Goal: Navigation & Orientation: Find specific page/section

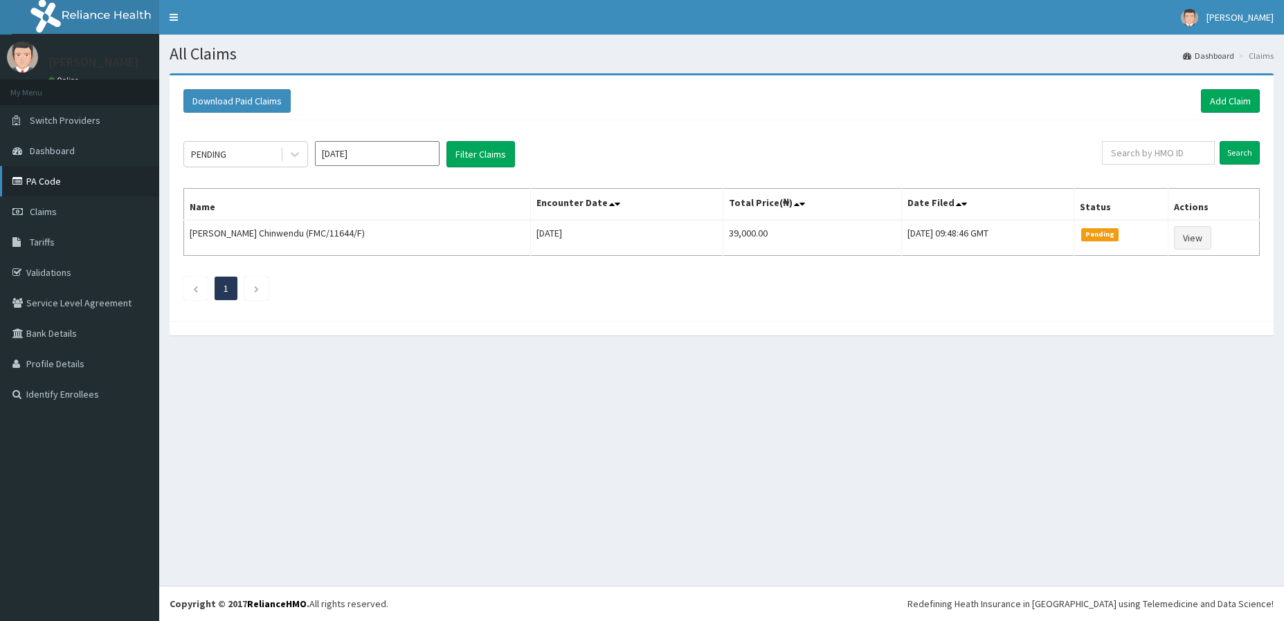
drag, startPoint x: 33, startPoint y: 165, endPoint x: 37, endPoint y: 176, distance: 12.5
click at [34, 165] on ul "My Menu Switch Providers Dashboard PA Code Claims Tariffs Validations Service L…" at bounding box center [79, 245] width 159 height 330
click at [39, 180] on link "PA Code" at bounding box center [79, 181] width 159 height 30
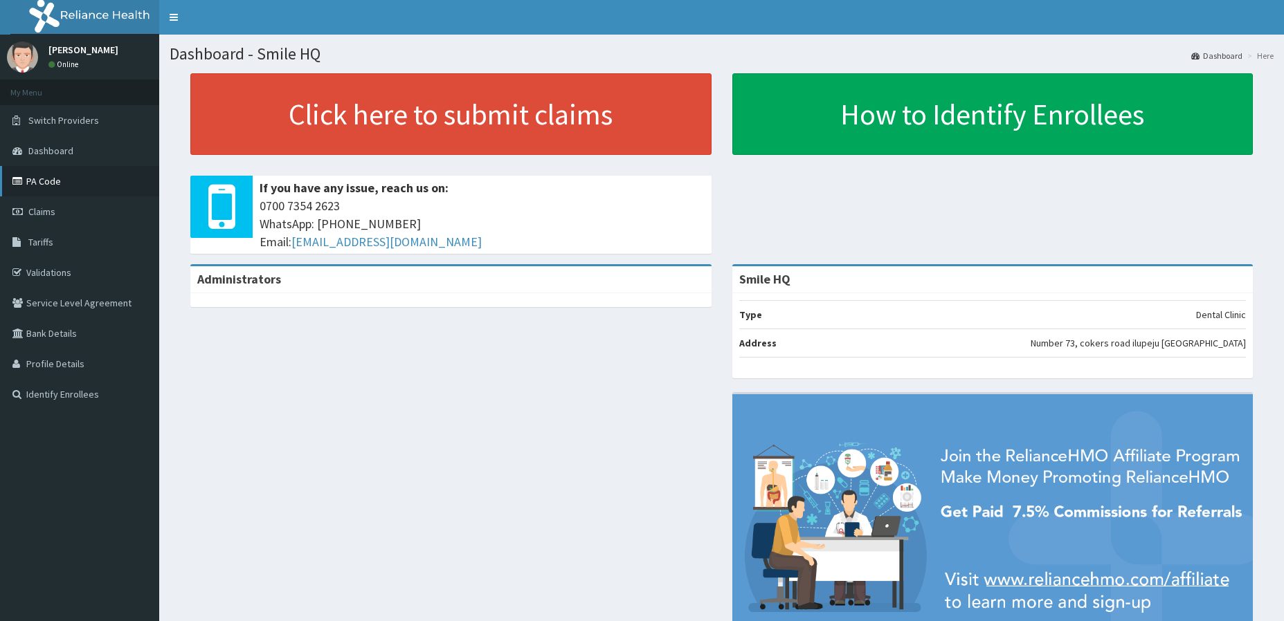
click at [73, 181] on link "PA Code" at bounding box center [79, 181] width 159 height 30
